Goal: Task Accomplishment & Management: Manage account settings

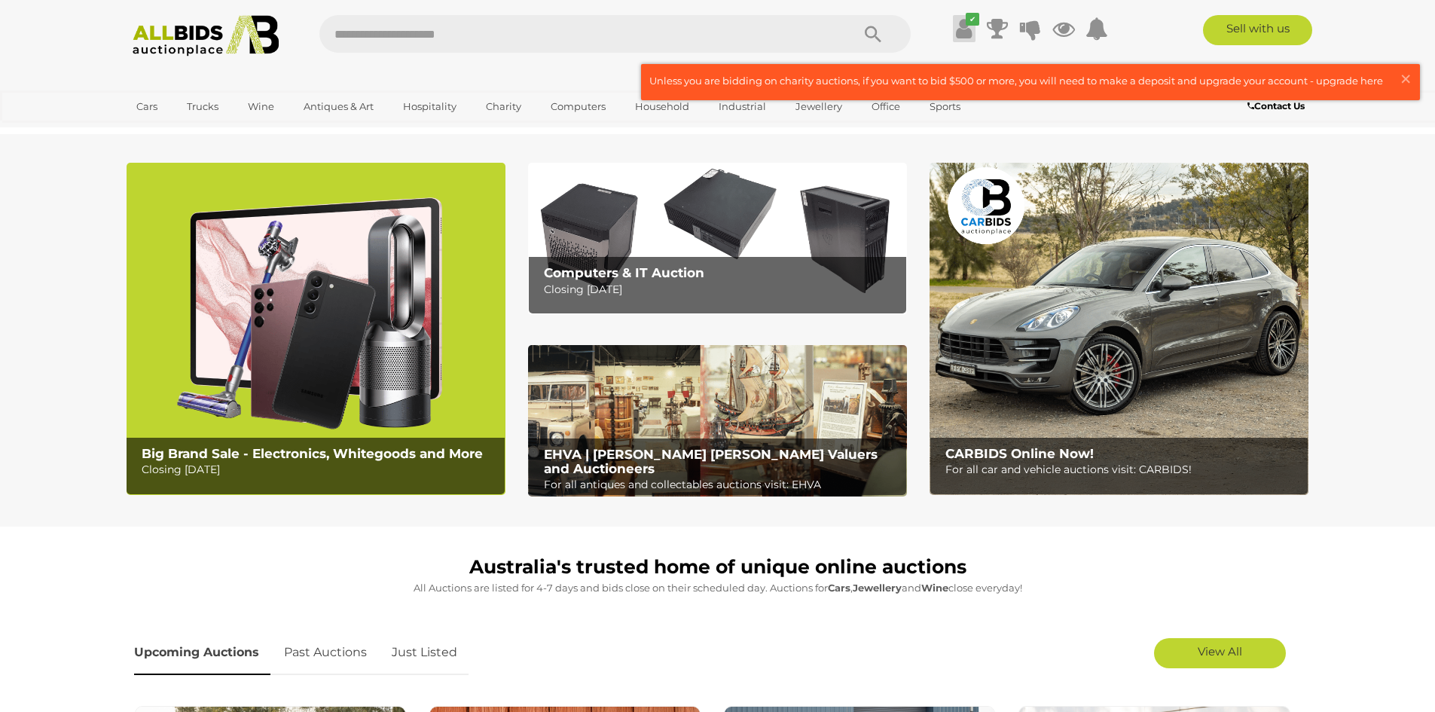
click at [956, 28] on icon at bounding box center [964, 28] width 16 height 27
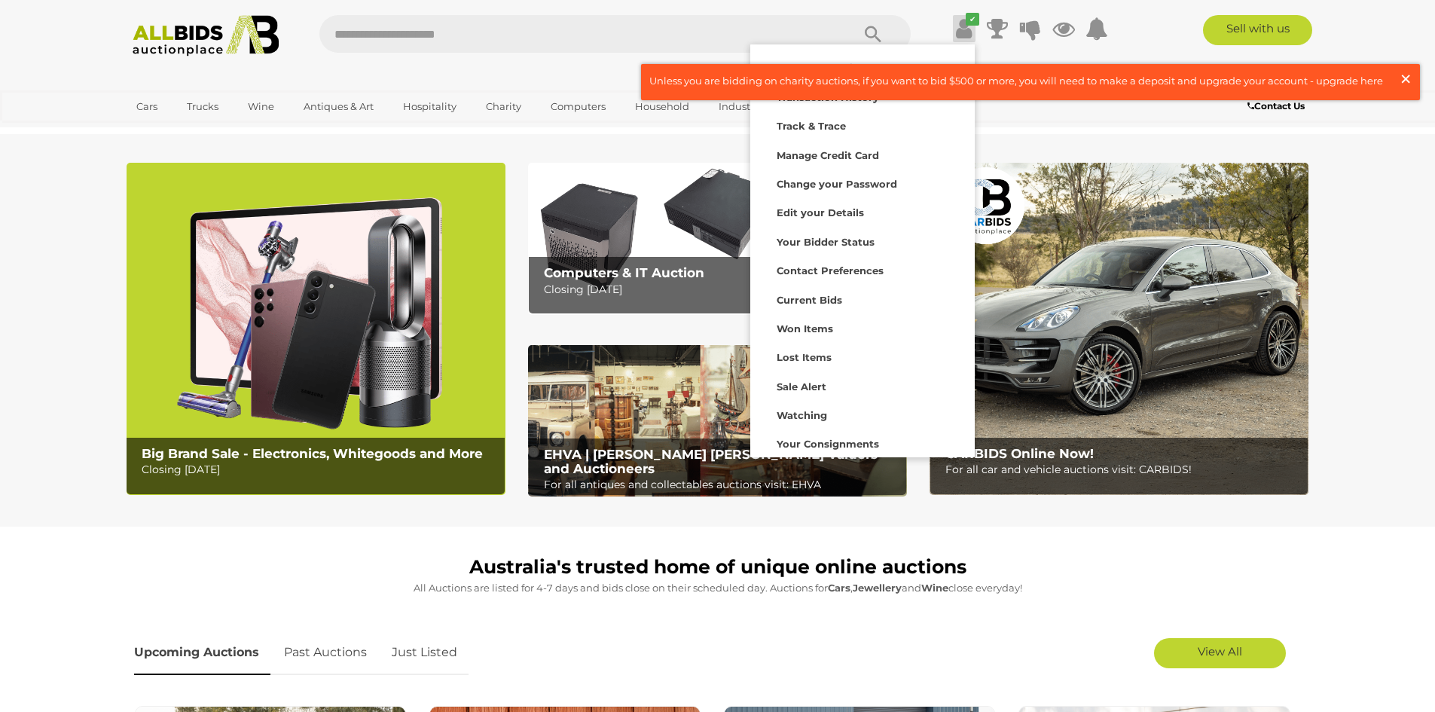
click at [1405, 79] on span "×" at bounding box center [1406, 78] width 14 height 29
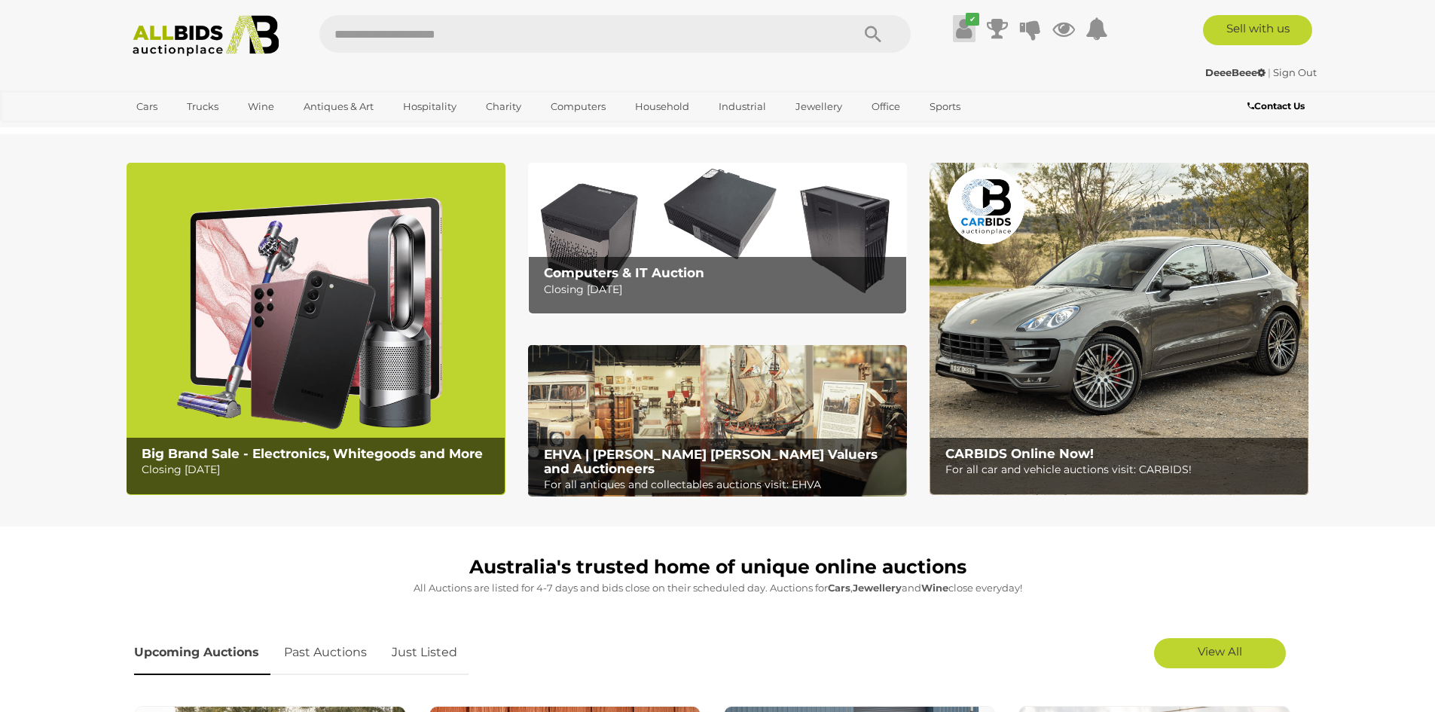
click at [961, 29] on icon at bounding box center [964, 28] width 16 height 27
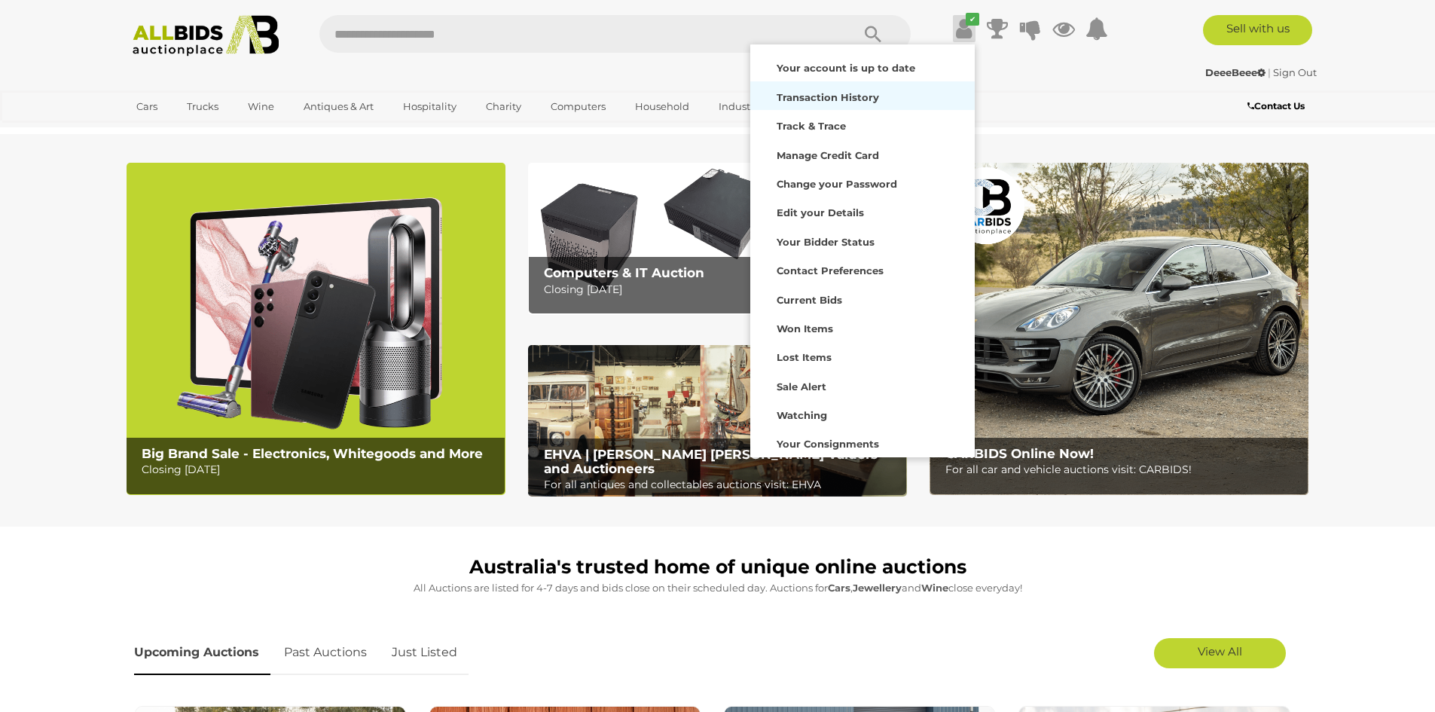
click at [808, 93] on strong "Transaction History" at bounding box center [828, 97] width 102 height 12
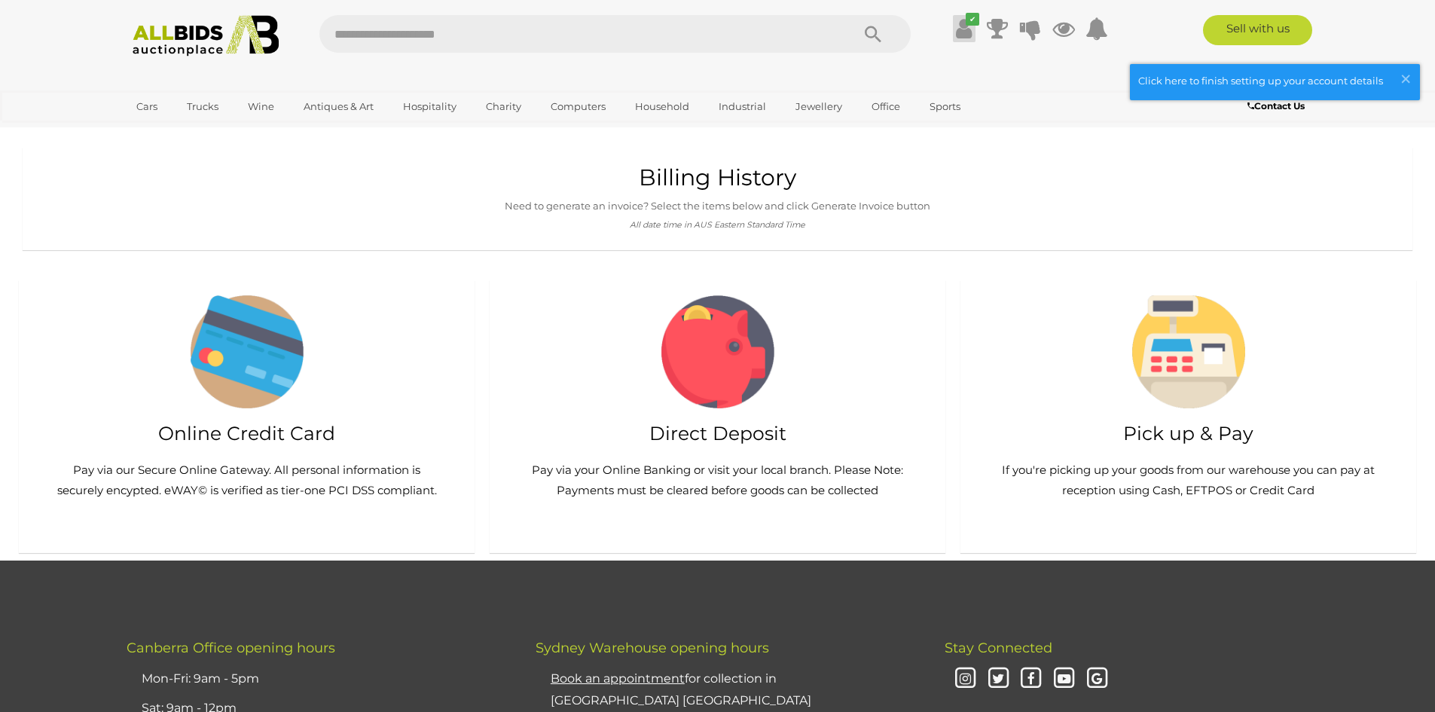
click at [964, 29] on icon at bounding box center [964, 28] width 16 height 27
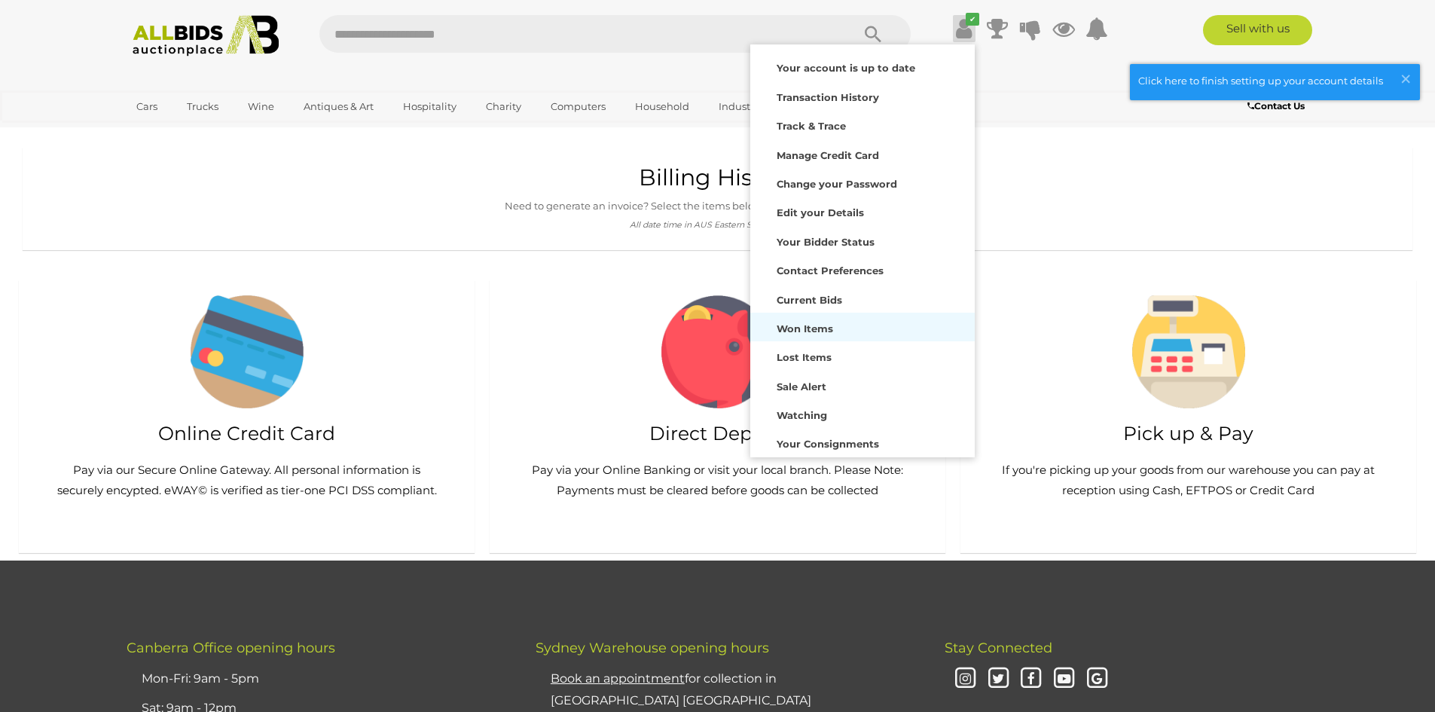
click at [841, 328] on div "Won Items" at bounding box center [862, 326] width 217 height 21
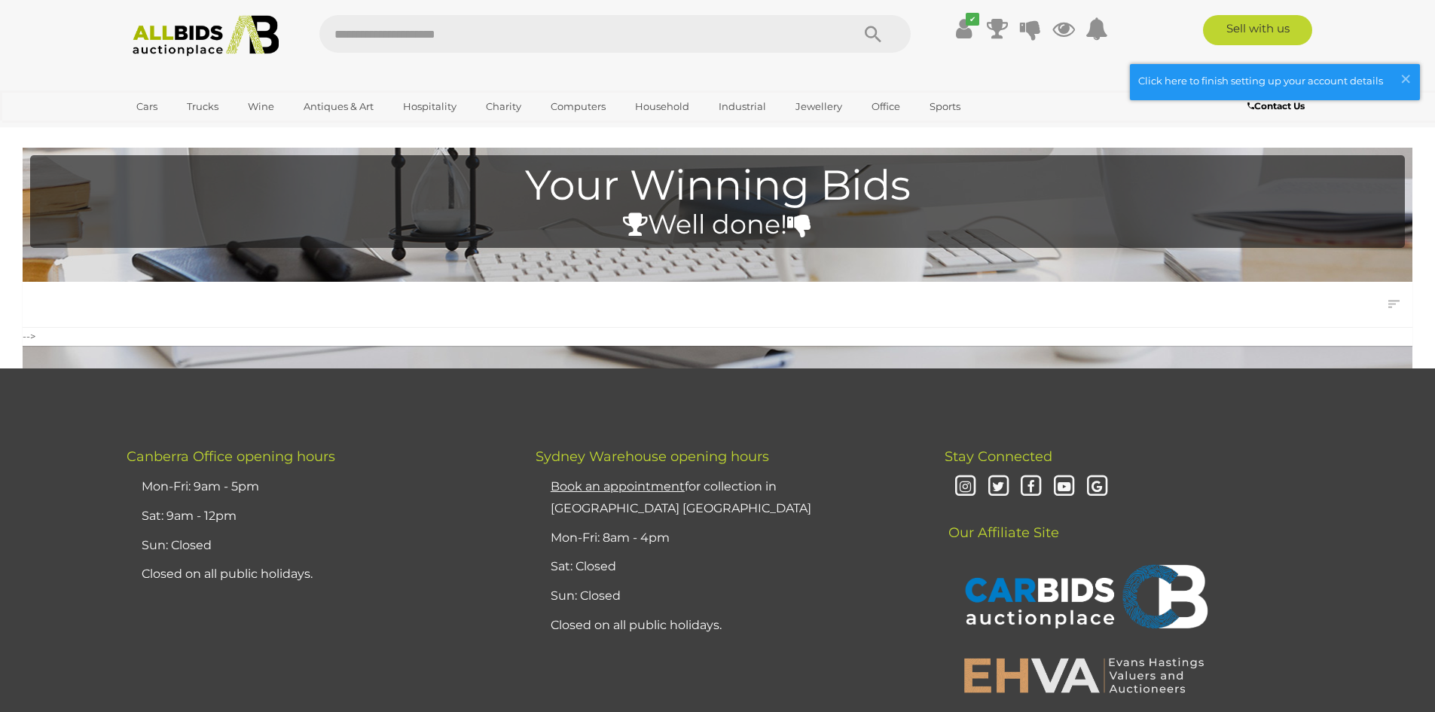
click at [967, 317] on th at bounding box center [718, 321] width 1390 height 11
click at [1408, 81] on span "×" at bounding box center [1406, 78] width 14 height 29
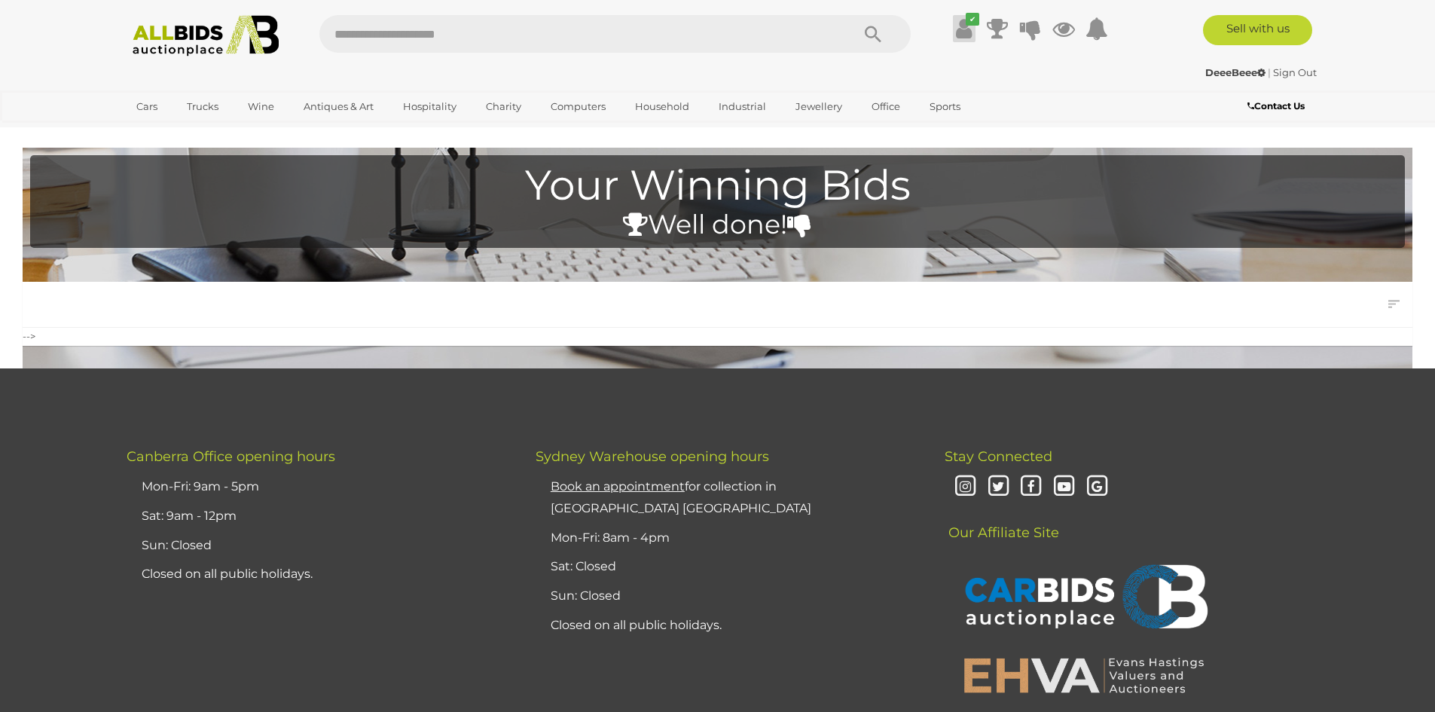
click at [962, 31] on icon at bounding box center [964, 28] width 16 height 27
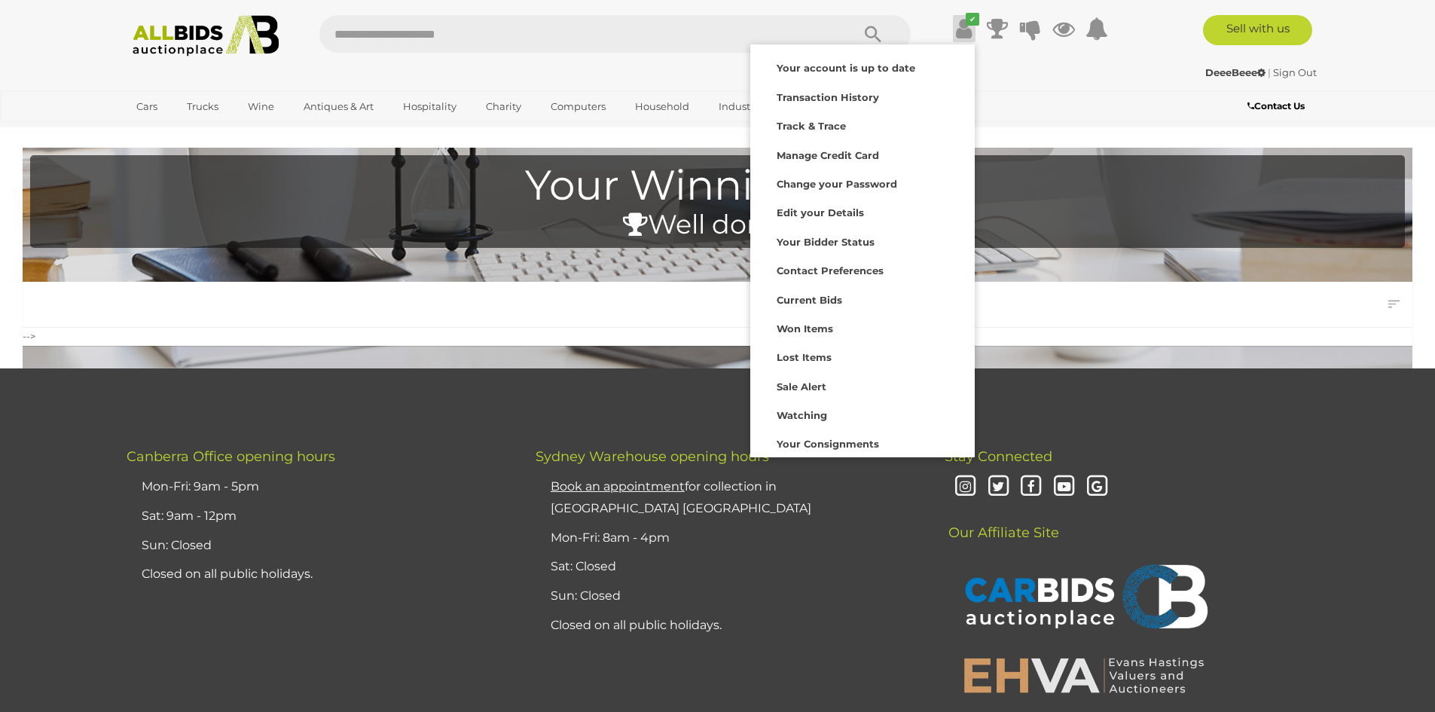
click at [1143, 56] on div "✔" at bounding box center [718, 35] width 1228 height 41
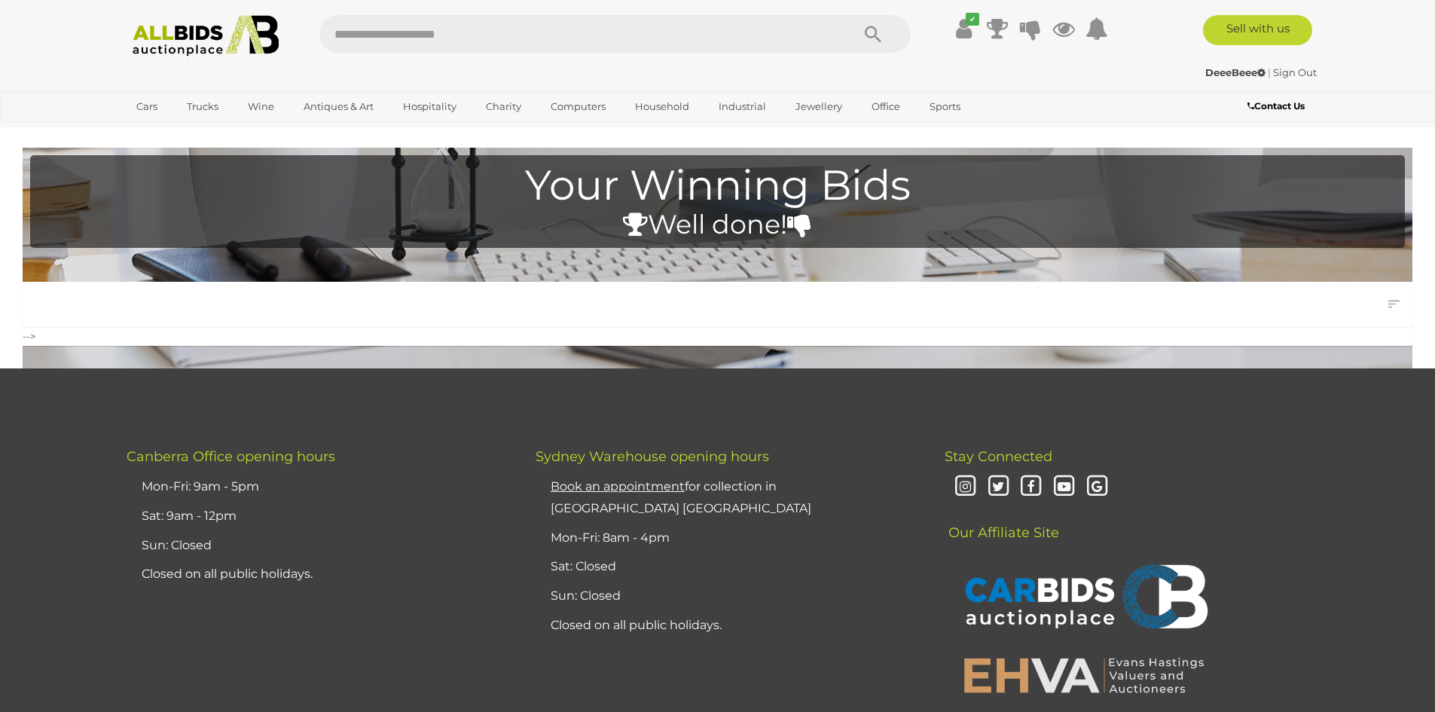
click at [1238, 72] on strong "DeeeBeee" at bounding box center [1235, 72] width 60 height 12
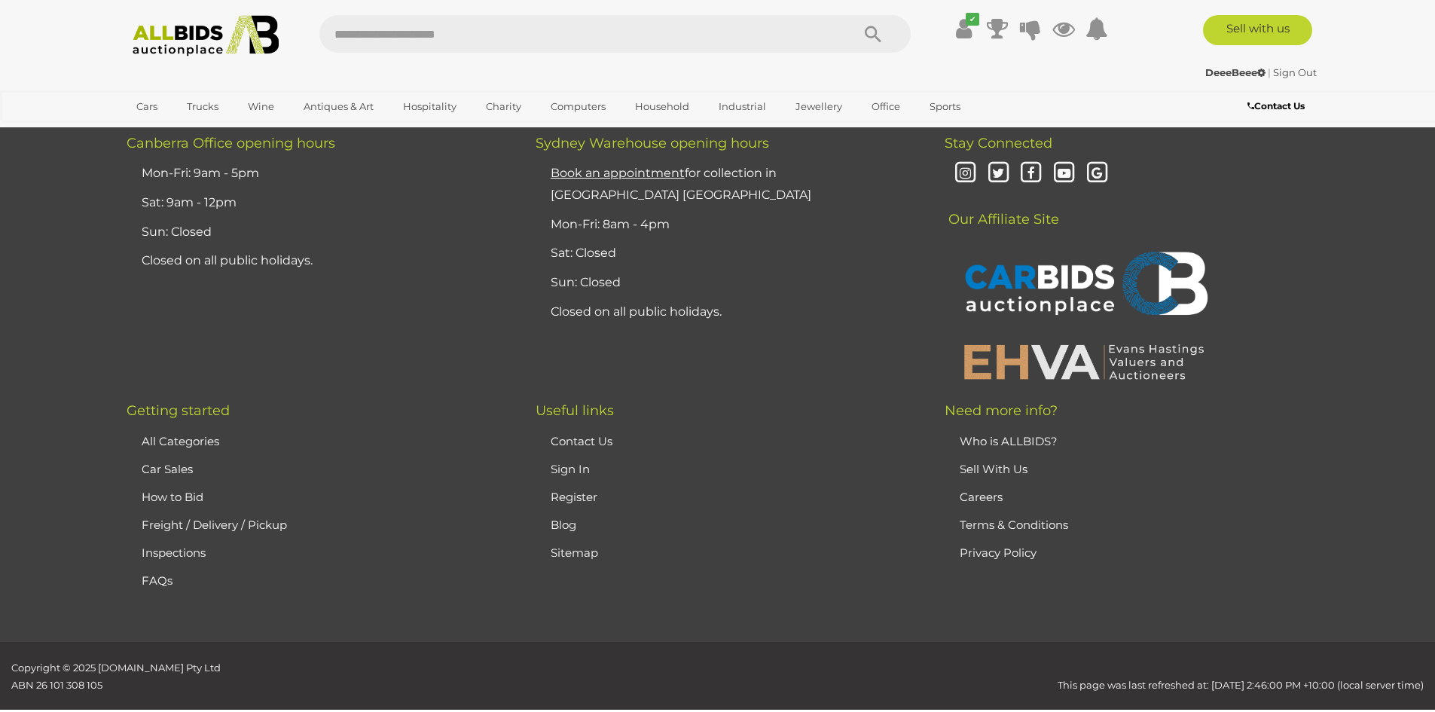
scroll to position [285, 0]
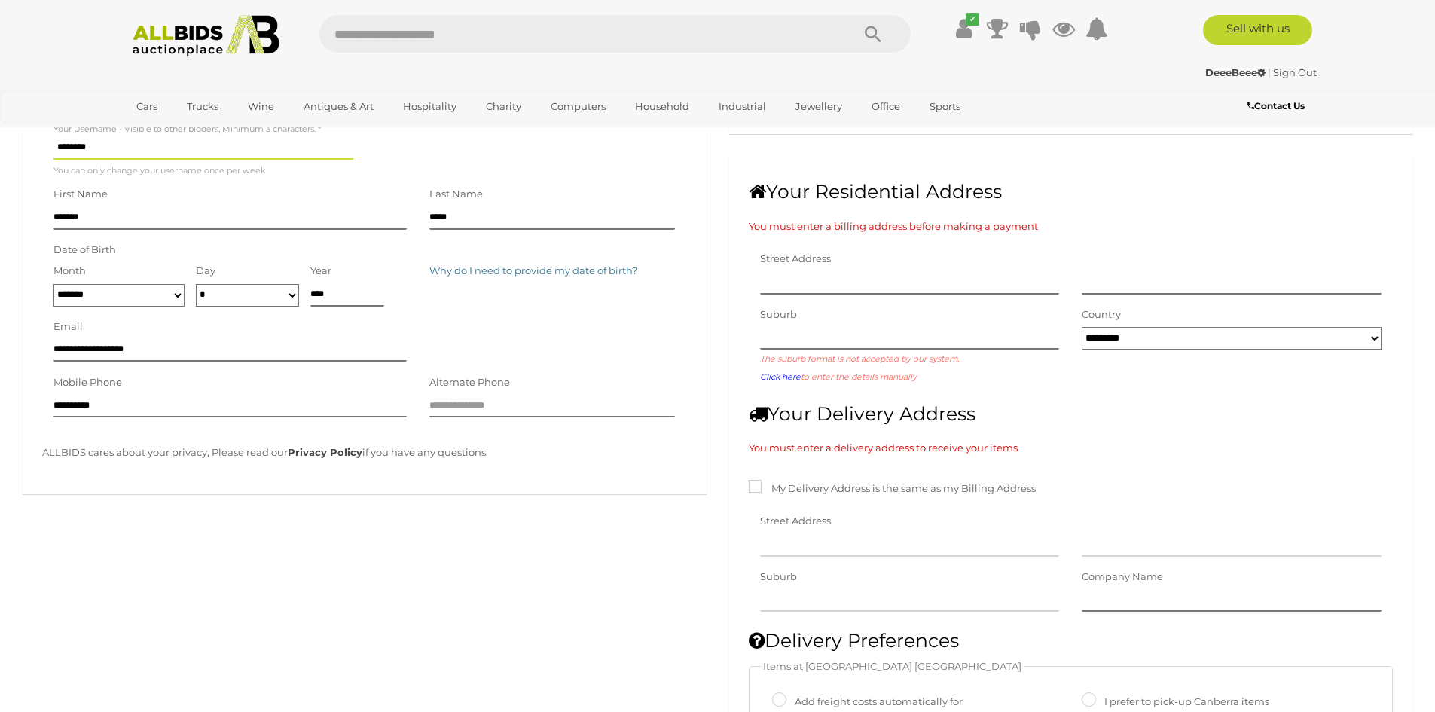
click at [901, 490] on label "My Delivery Address is the same as my Billing Address" at bounding box center [892, 488] width 287 height 17
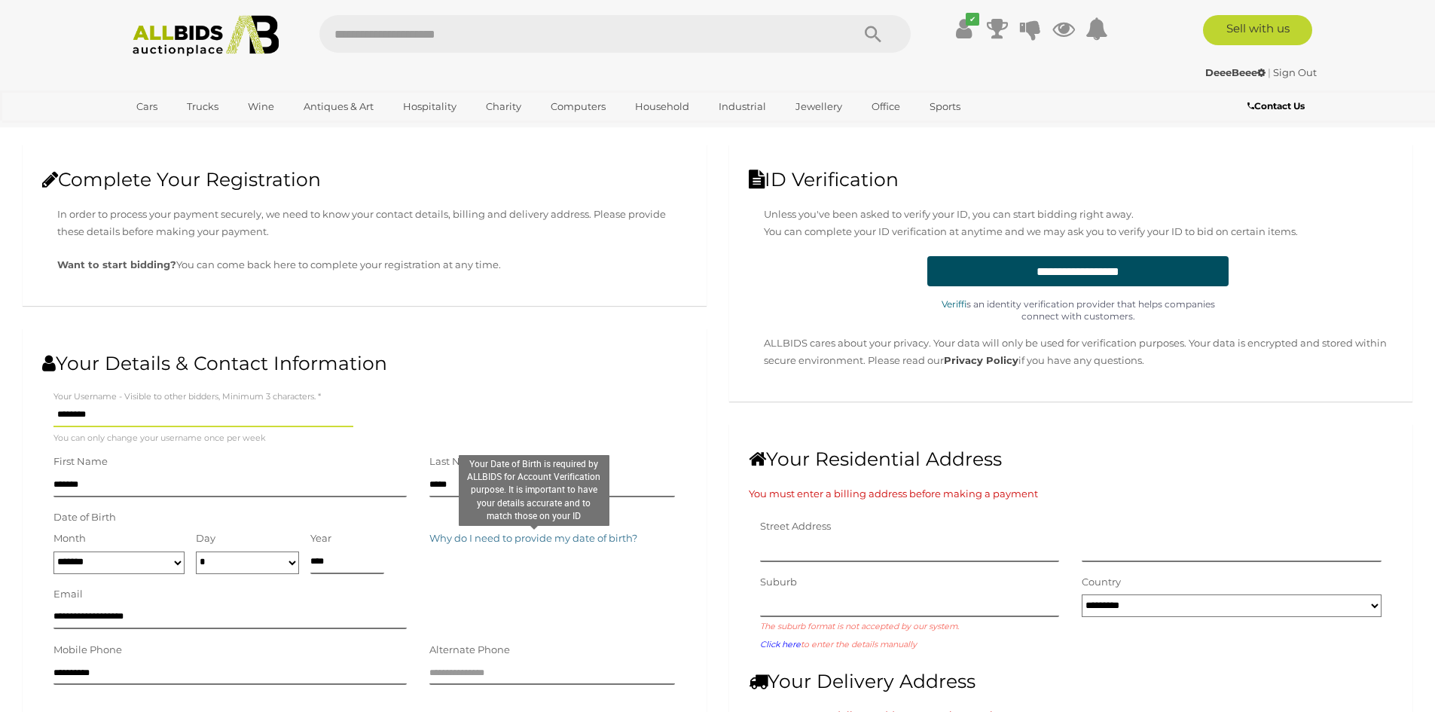
scroll to position [0, 0]
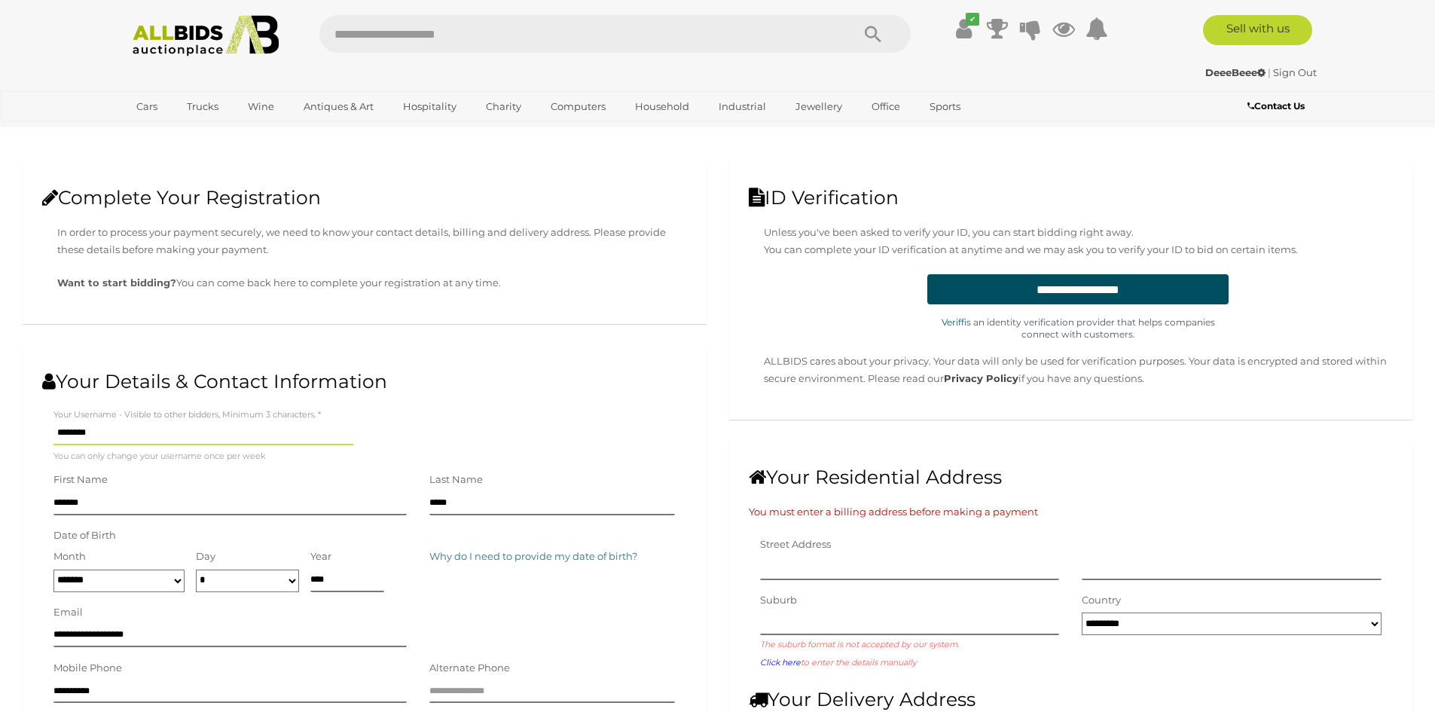
click at [1290, 74] on link "Sign Out" at bounding box center [1295, 72] width 44 height 12
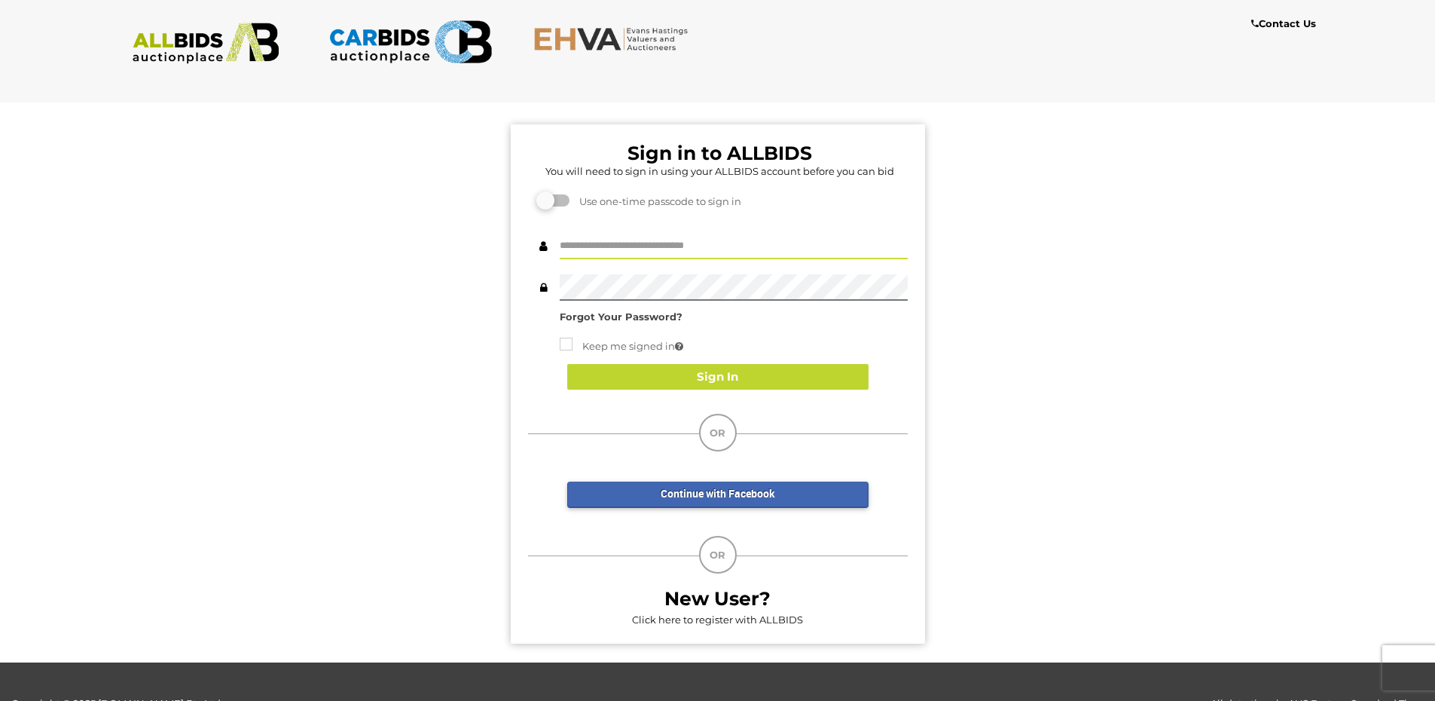
click at [706, 240] on input "text" at bounding box center [734, 246] width 348 height 26
click at [1188, 252] on div "Sign in to ALLBIDS You will need to sign in using your ALLBIDS account before y…" at bounding box center [718, 376] width 1458 height 572
click at [316, 258] on div "Sign in to ALLBIDS You will need to sign in using your ALLBIDS account before y…" at bounding box center [718, 376] width 1458 height 572
